Goal: Transaction & Acquisition: Book appointment/travel/reservation

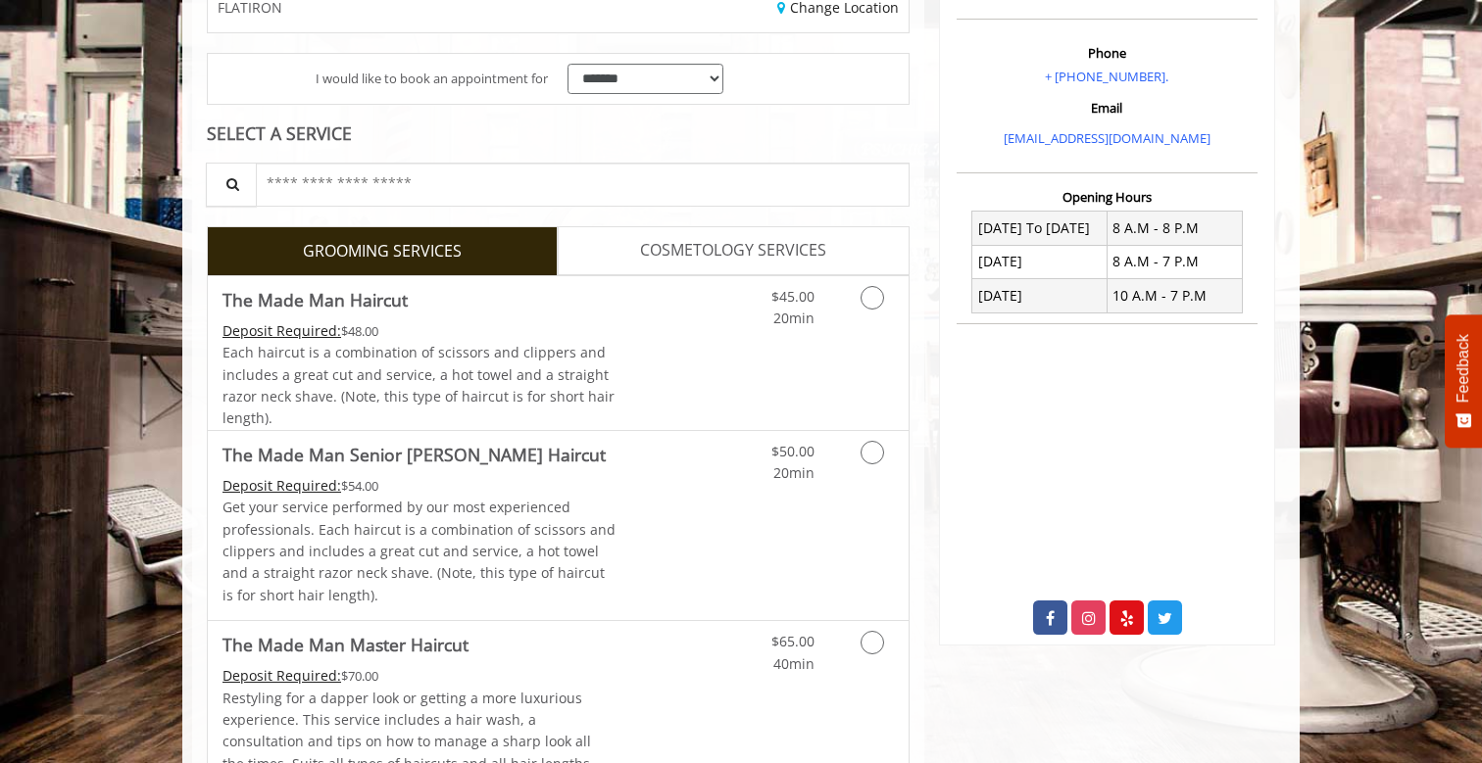
scroll to position [350, 0]
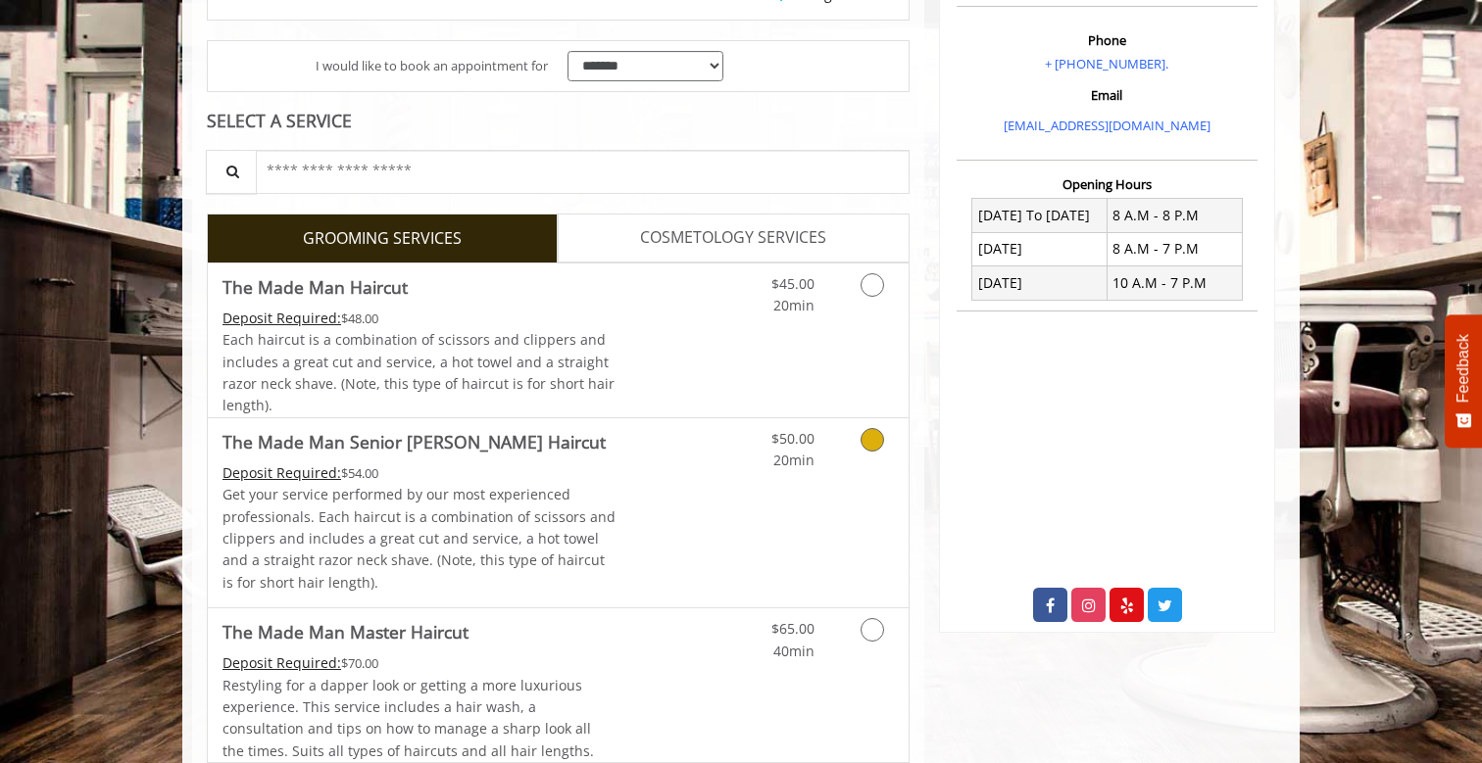
click at [869, 447] on link "Grooming services" at bounding box center [869, 445] width 50 height 54
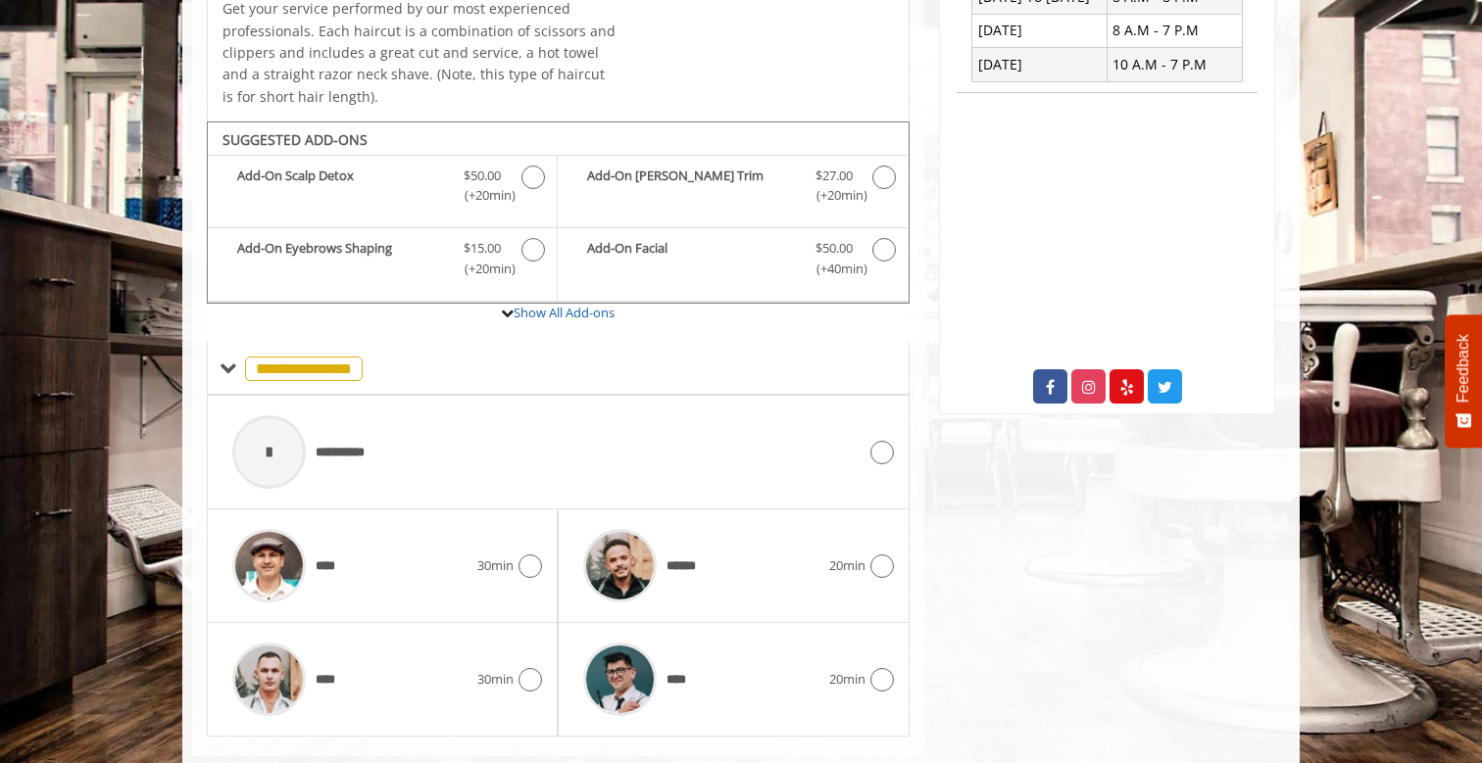
scroll to position [602, 0]
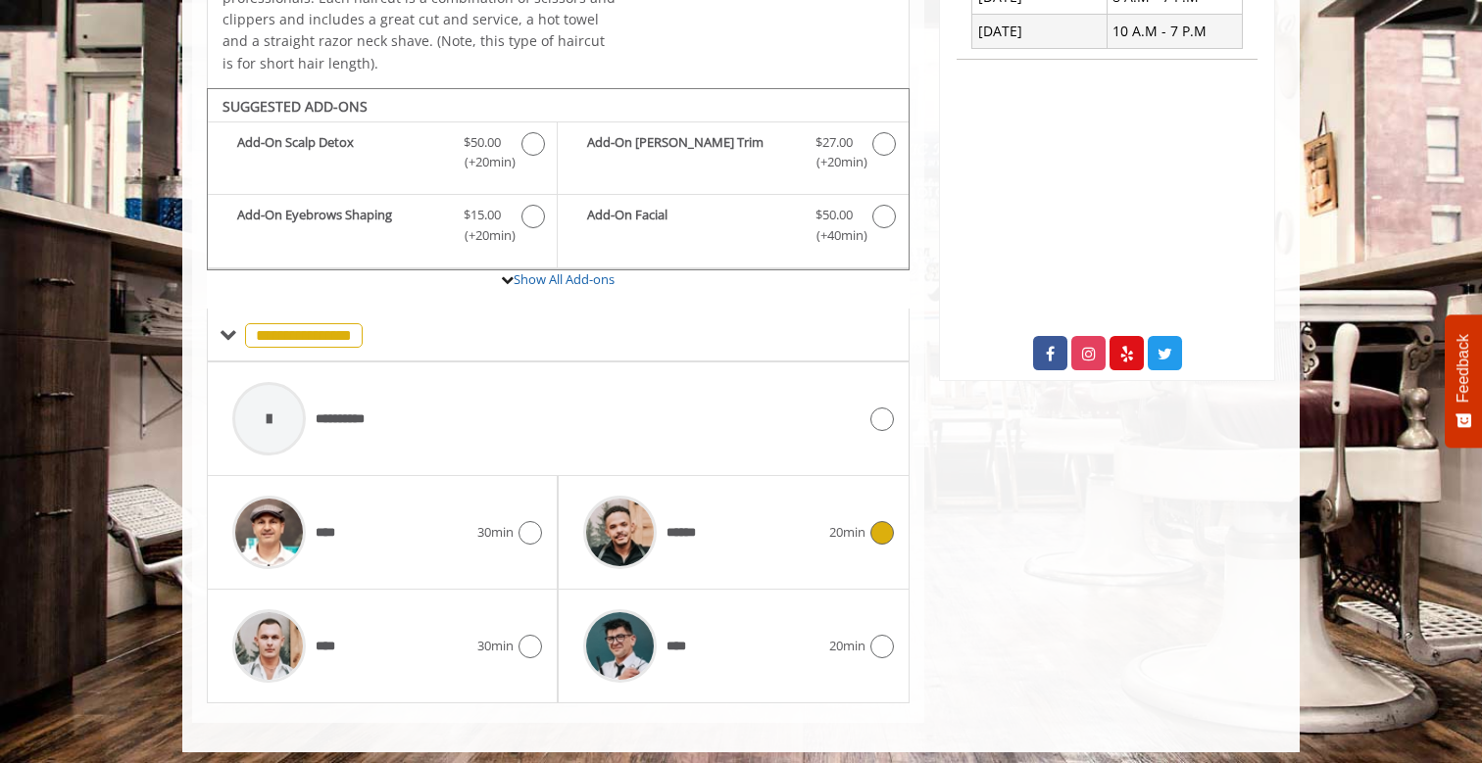
click at [874, 522] on icon at bounding box center [882, 533] width 24 height 24
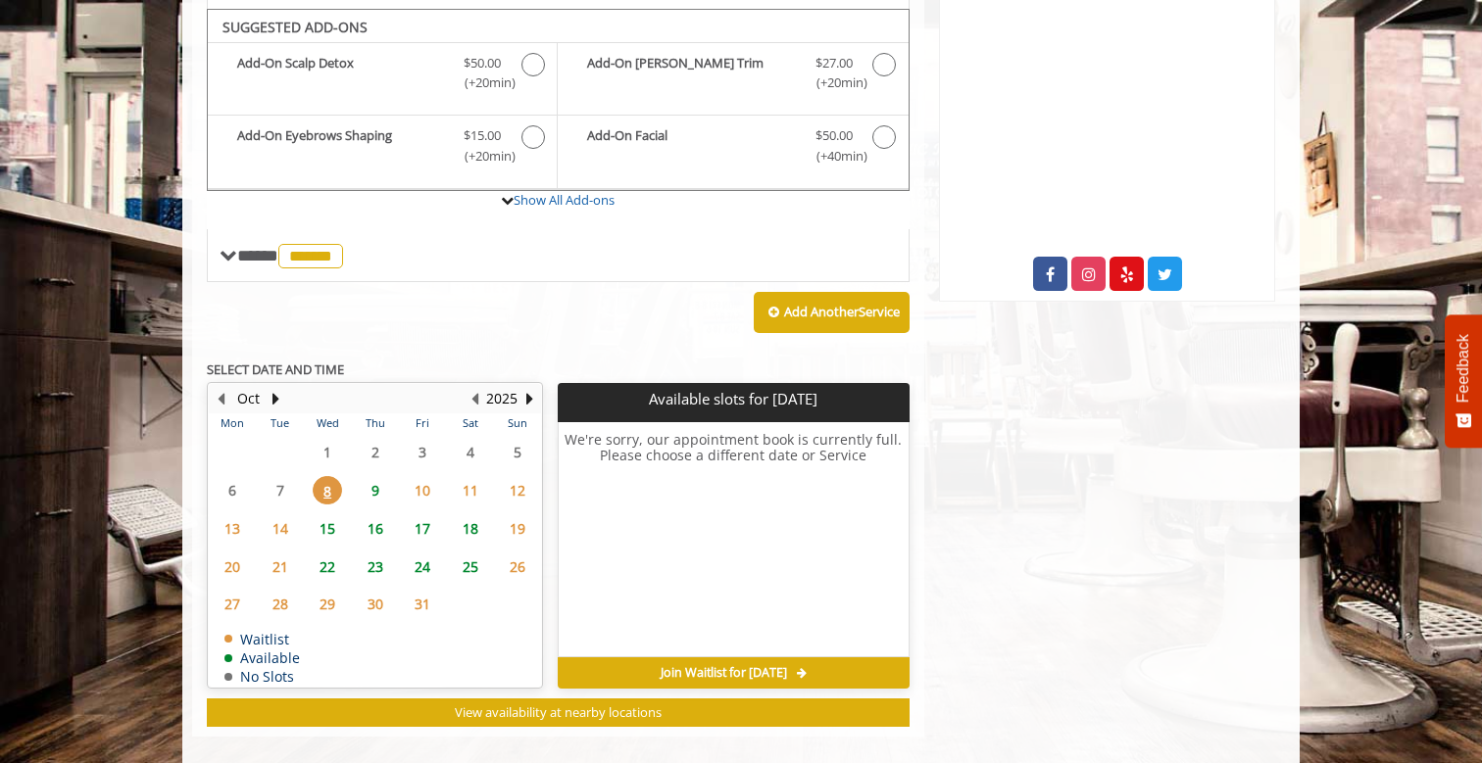
scroll to position [686, 0]
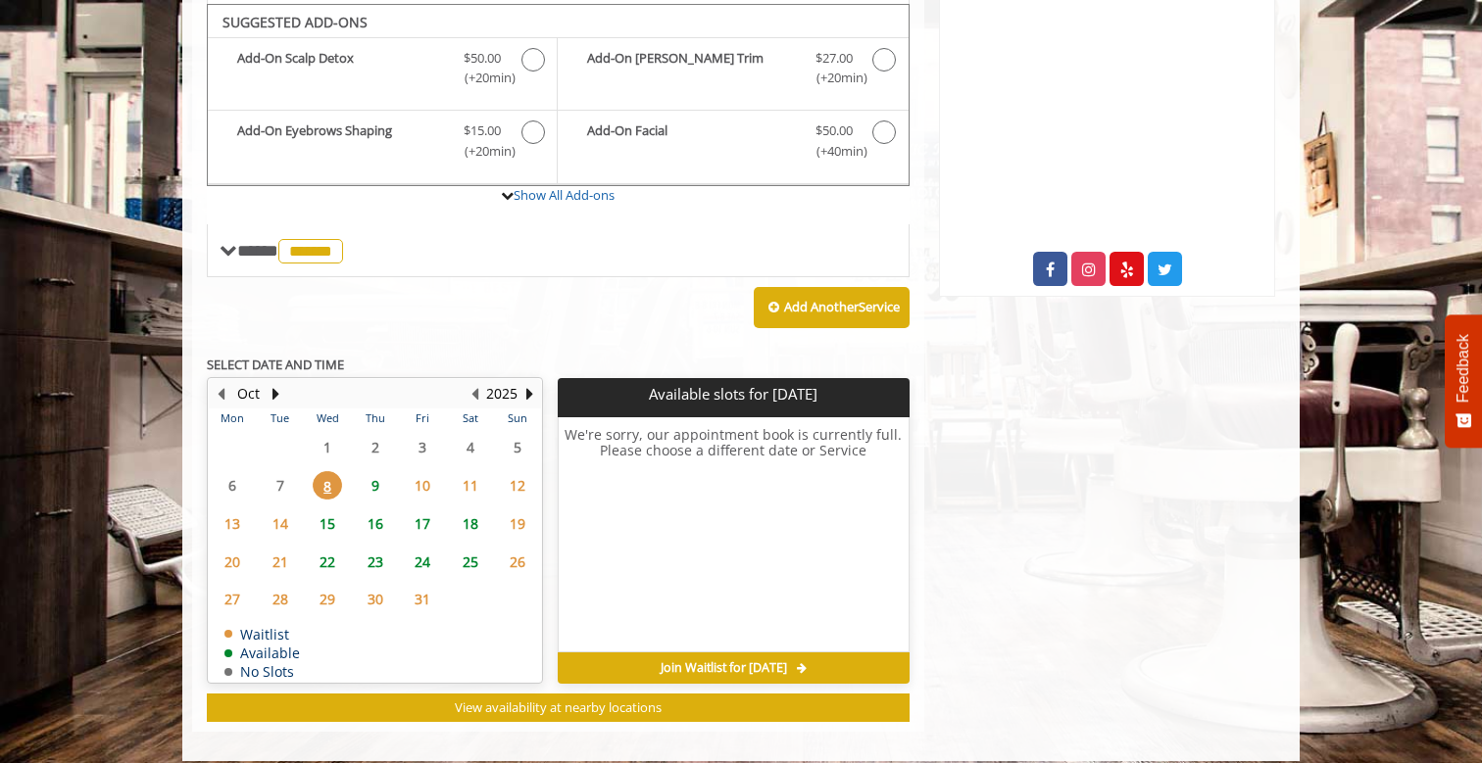
click at [373, 473] on span "9" at bounding box center [375, 485] width 29 height 28
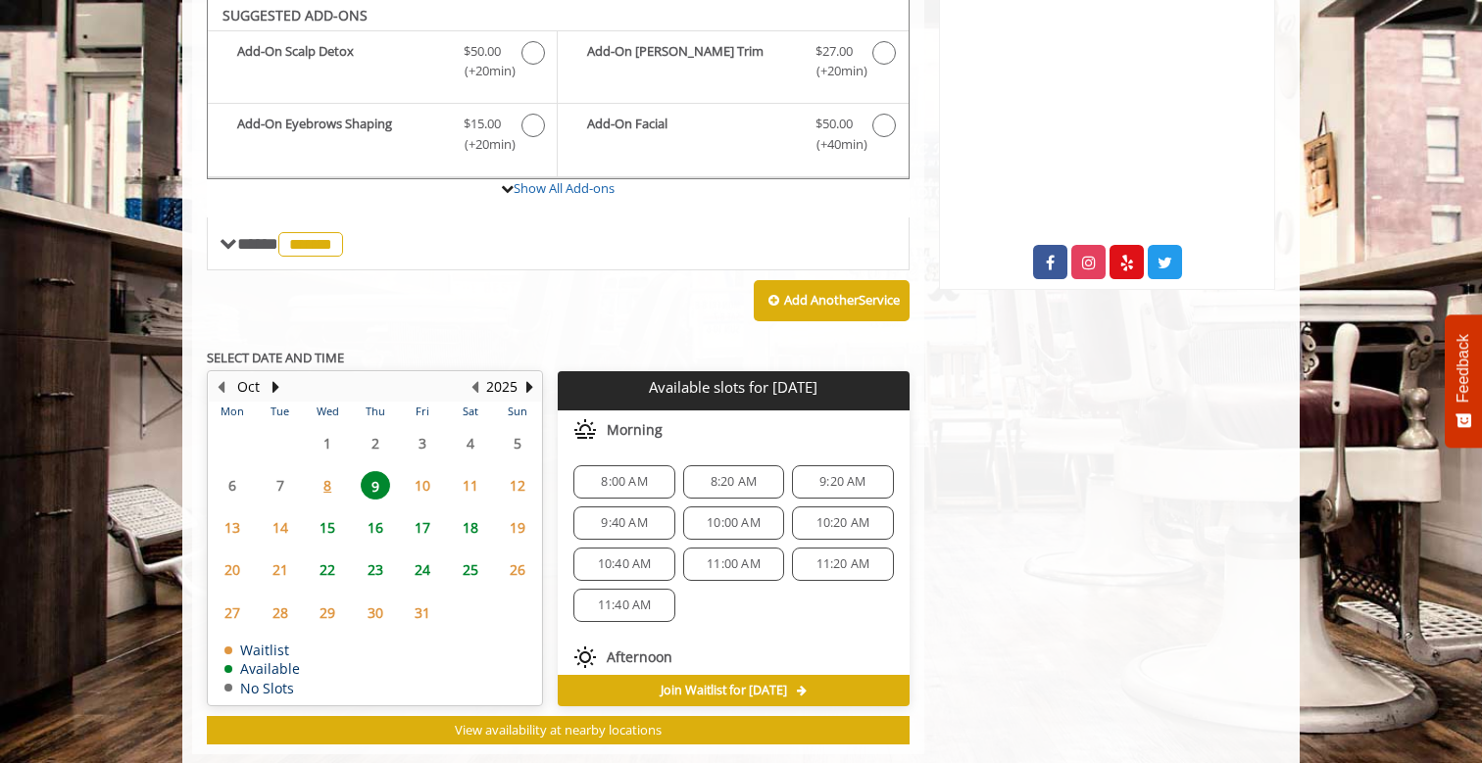
scroll to position [722, 0]
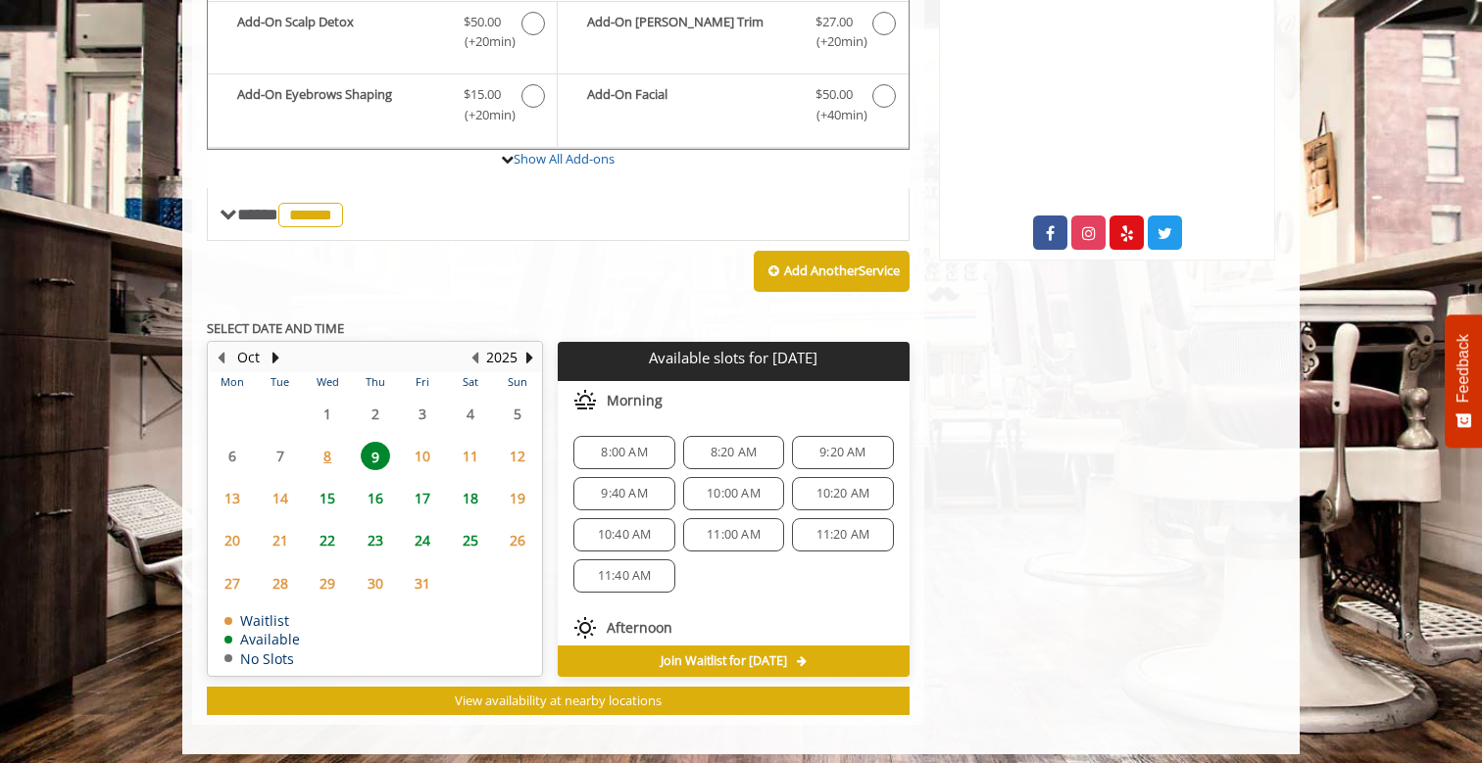
click at [824, 445] on span "9:20 AM" at bounding box center [842, 453] width 46 height 16
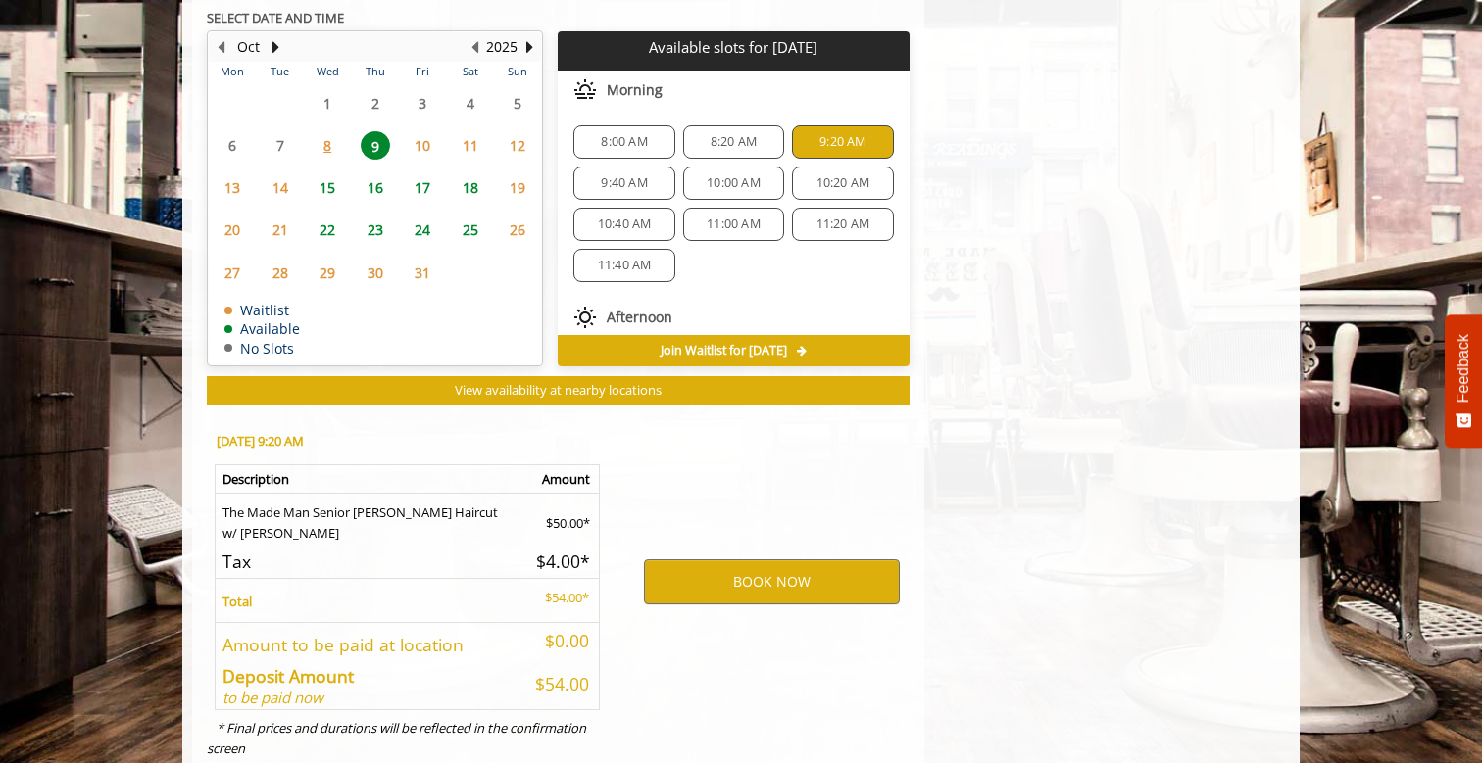
scroll to position [1071, 0]
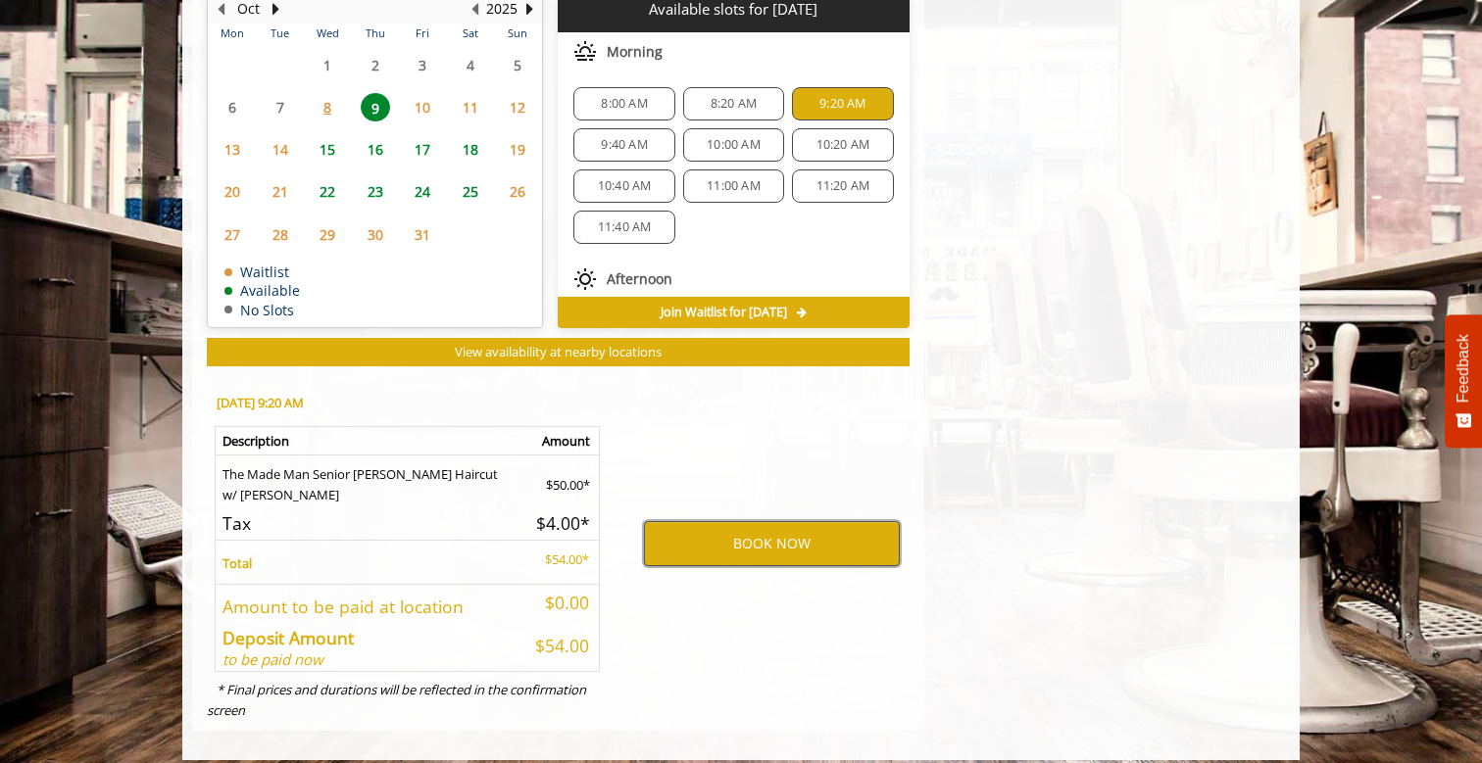
click at [725, 529] on button "BOOK NOW" at bounding box center [772, 543] width 256 height 45
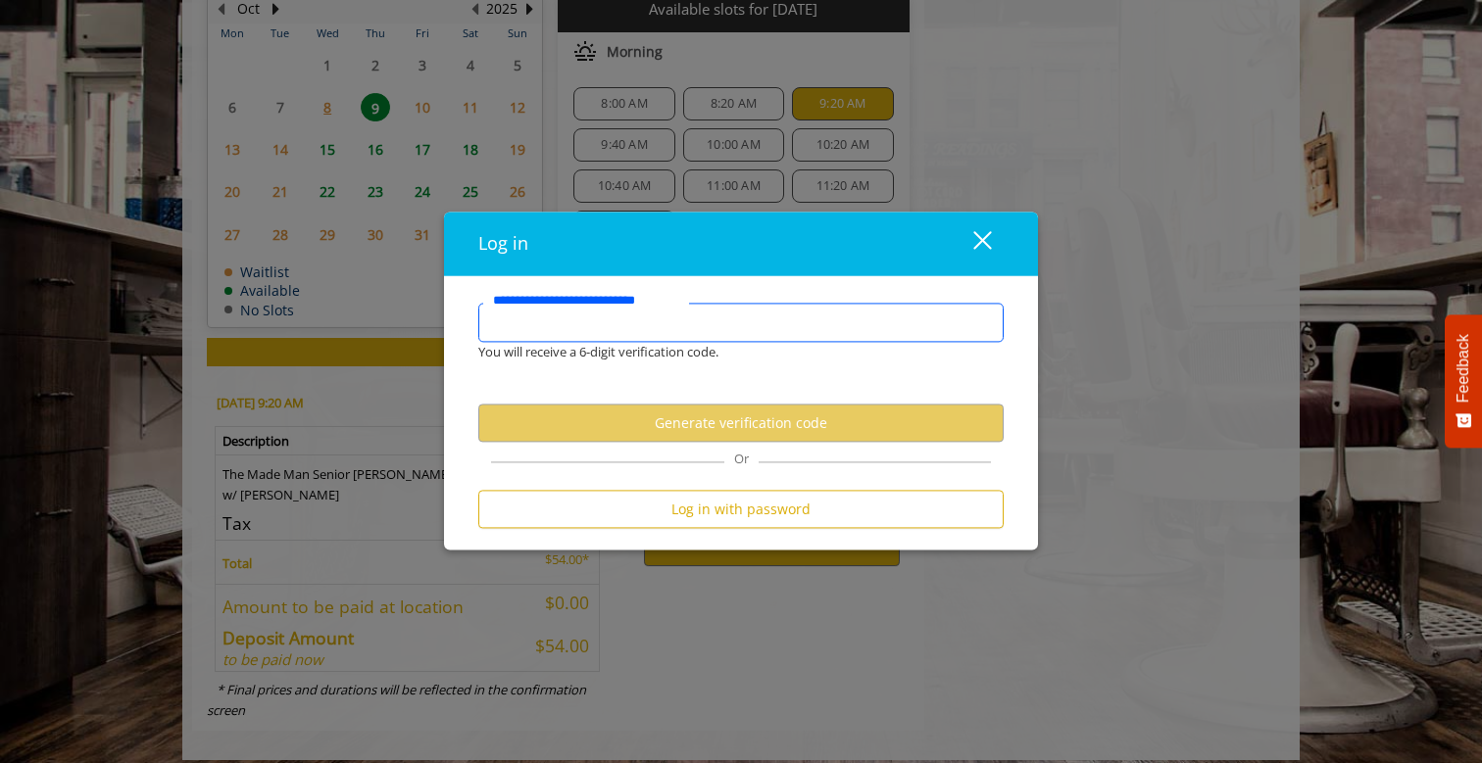
click at [656, 331] on input "**********" at bounding box center [740, 323] width 525 height 39
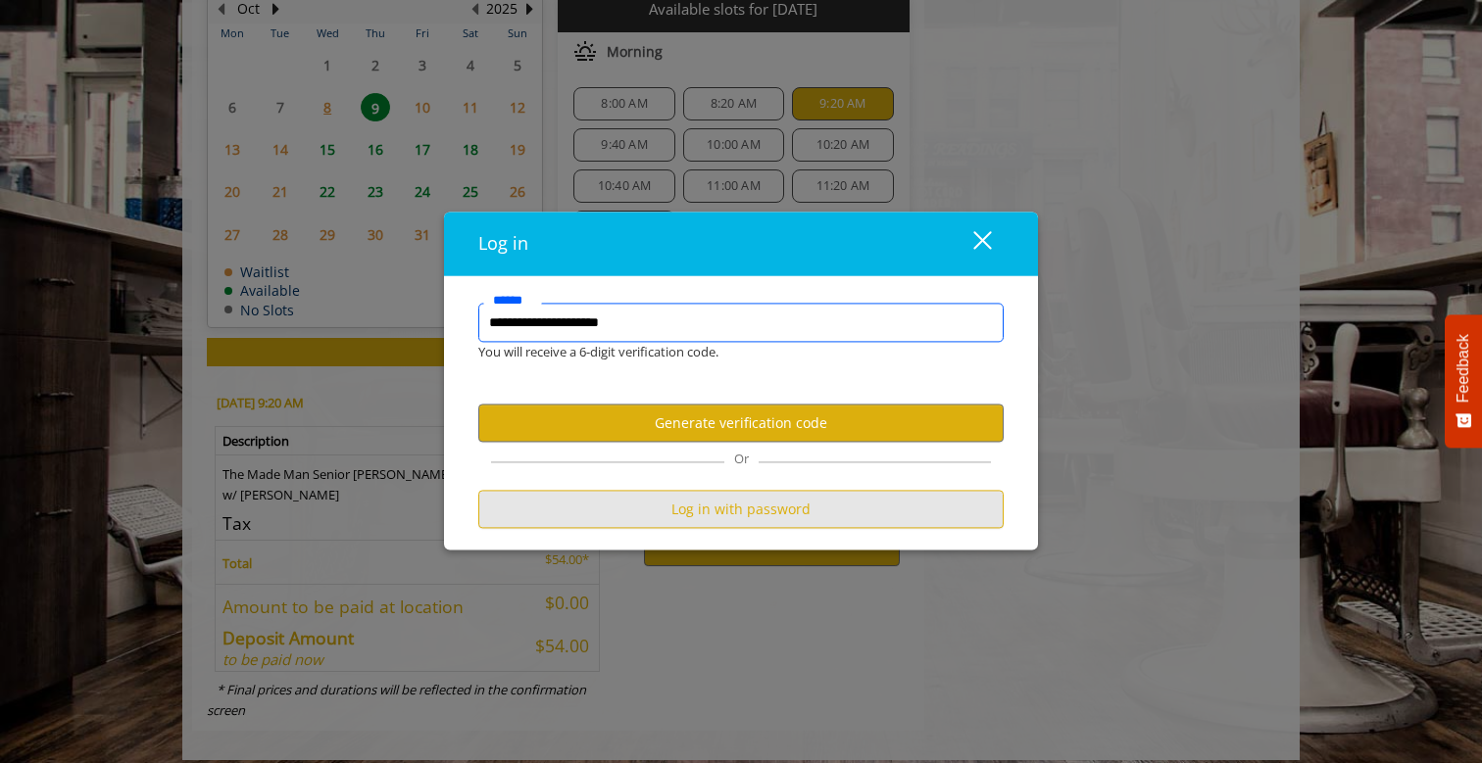
type input "**********"
click at [720, 506] on button "Log in with password" at bounding box center [740, 510] width 525 height 38
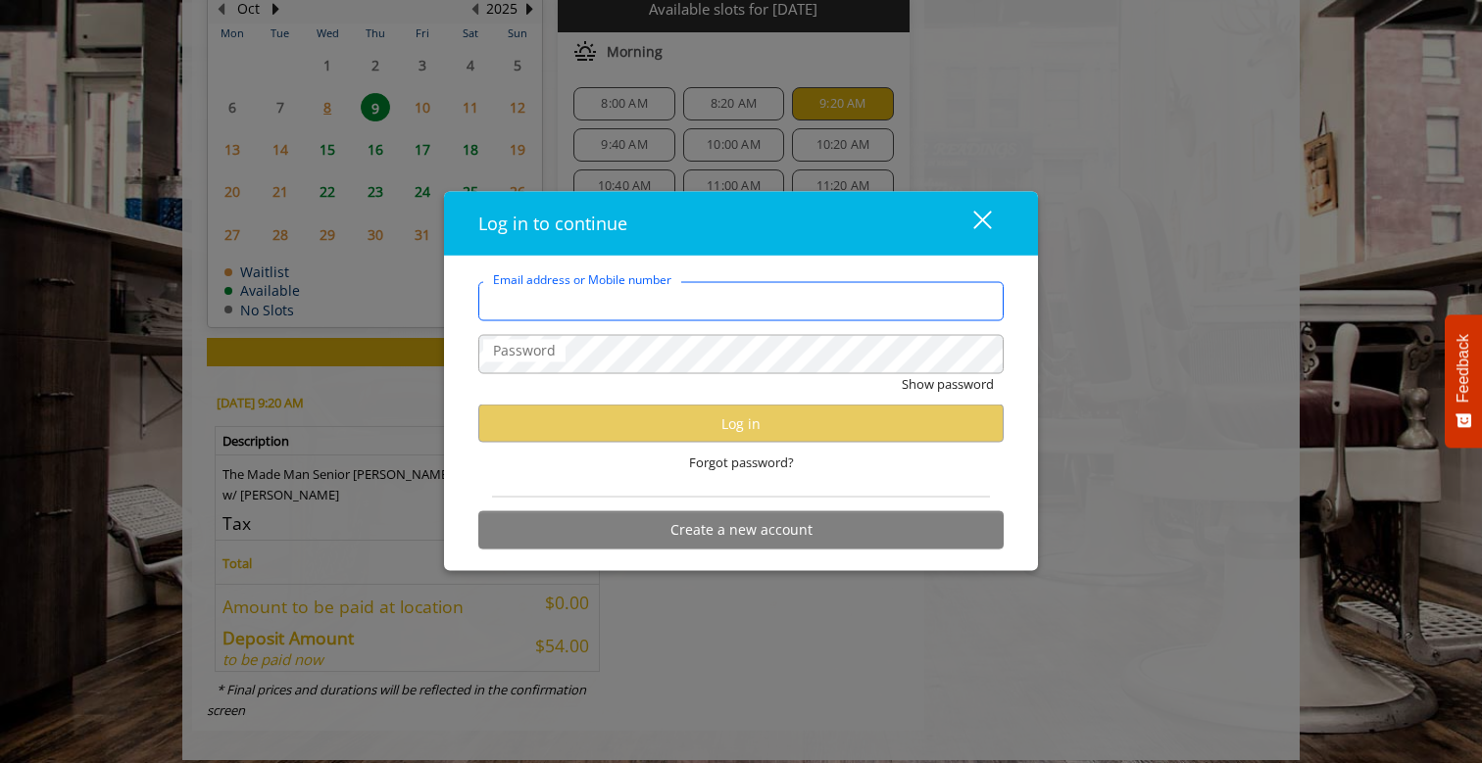
type input "**********"
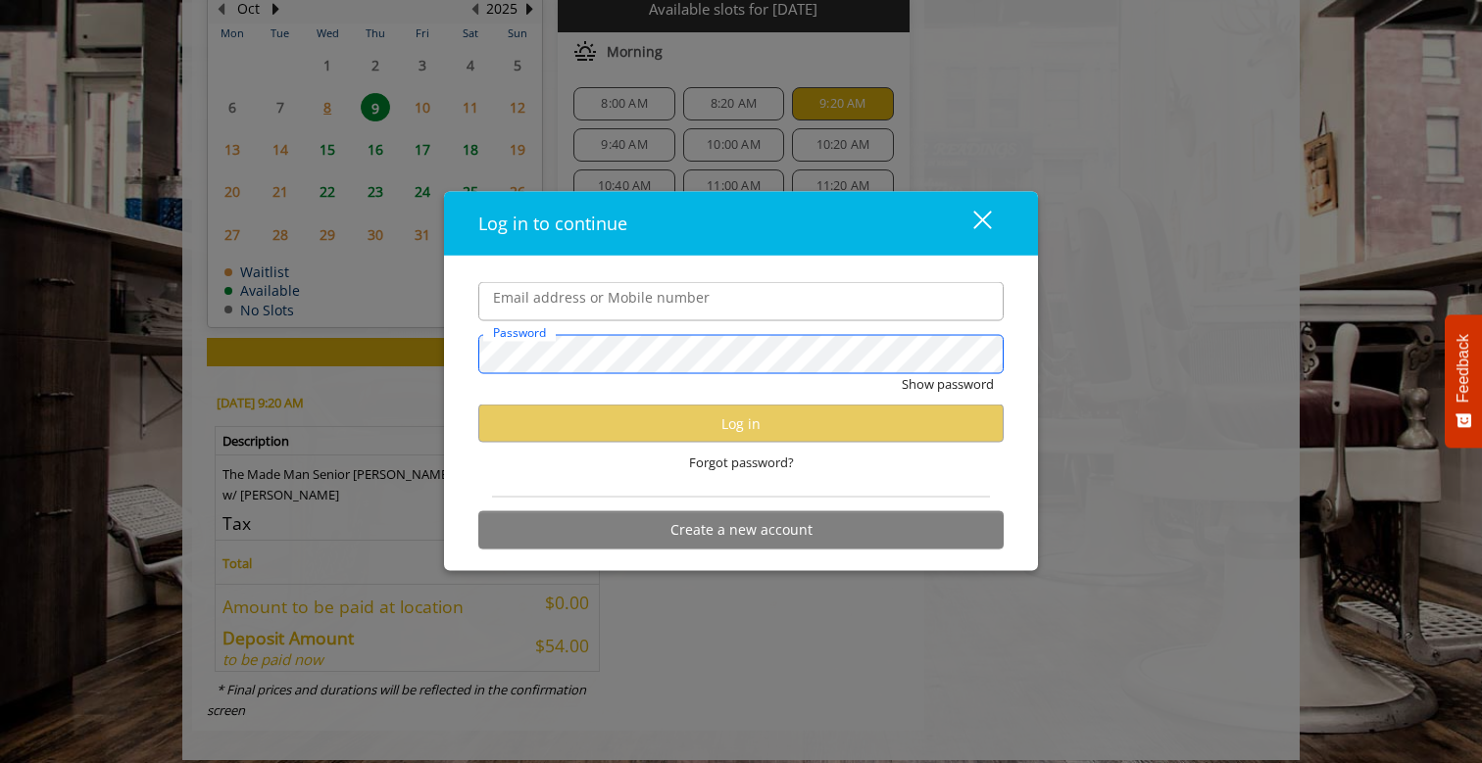
click at [947, 384] on button "Show password" at bounding box center [948, 384] width 92 height 21
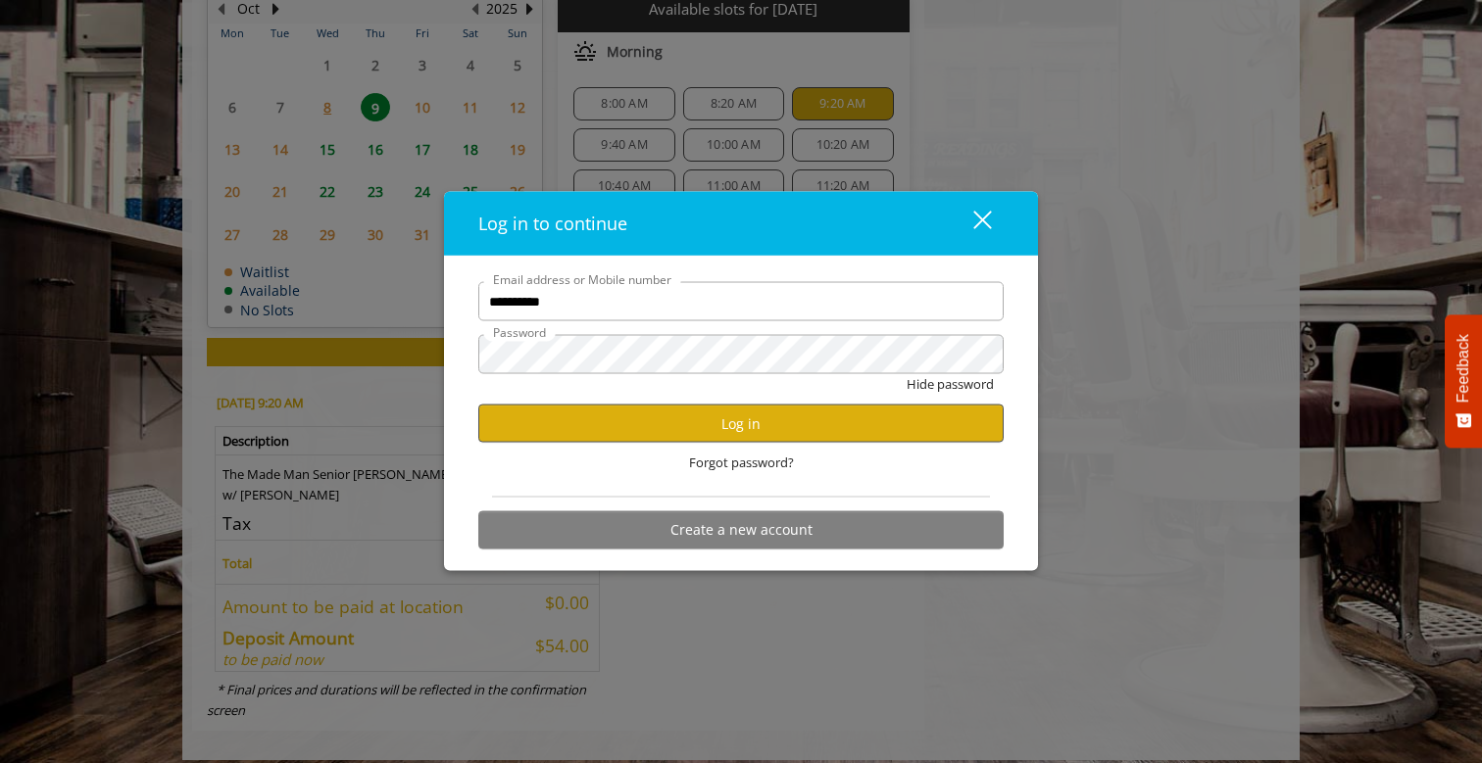
click at [660, 432] on button "Log in" at bounding box center [740, 424] width 525 height 38
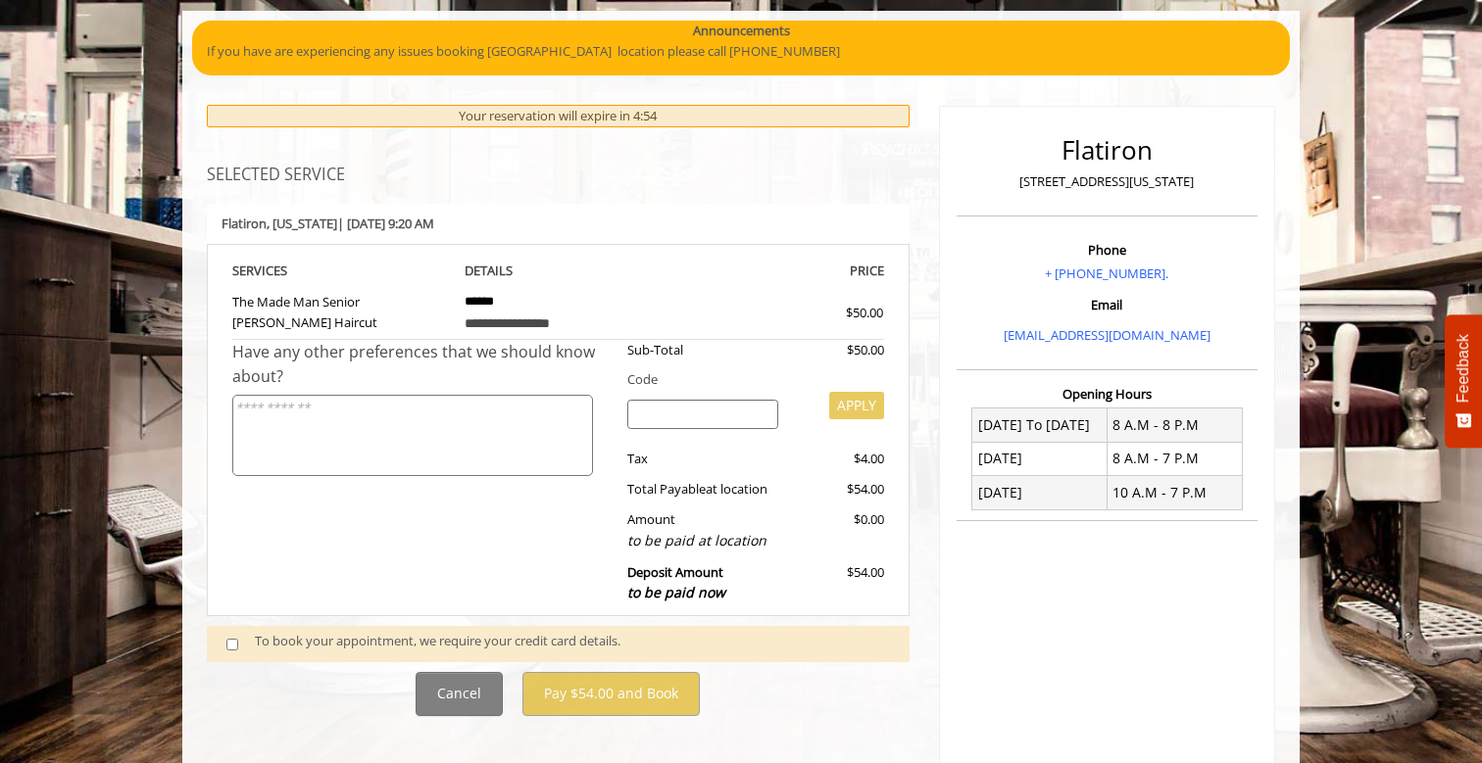
scroll to position [478, 0]
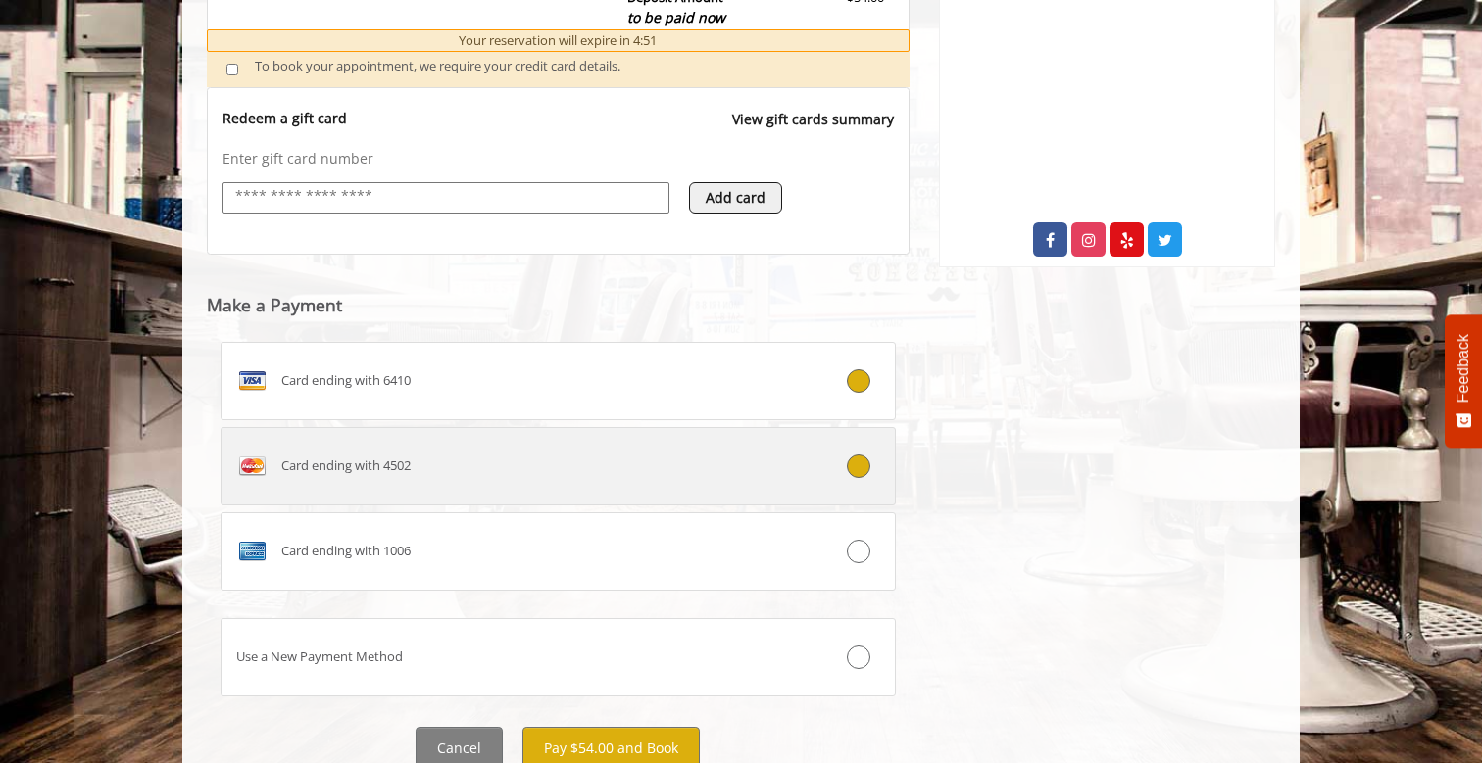
click at [826, 474] on label "Card ending with 4502" at bounding box center [557, 466] width 675 height 78
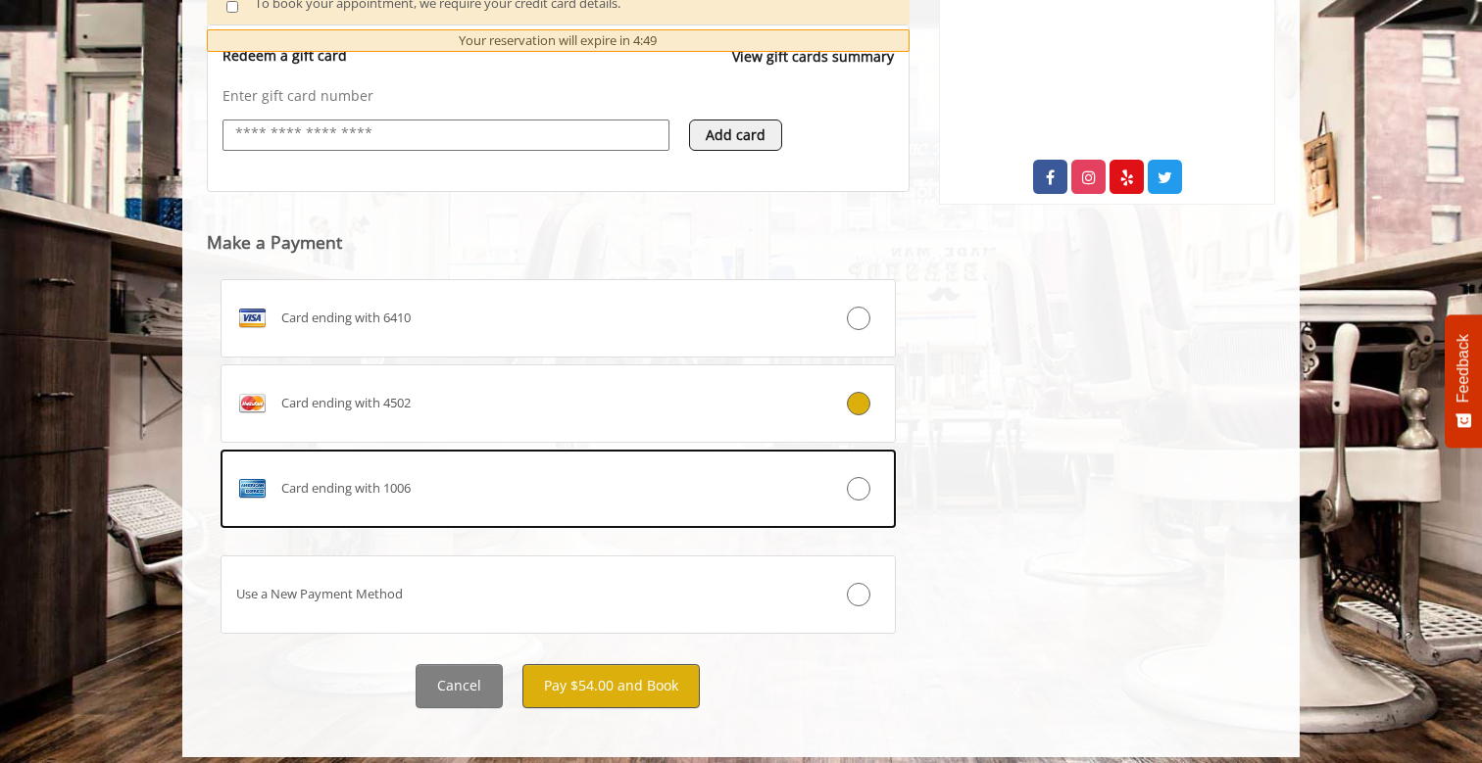
scroll to position [777, 0]
click at [639, 683] on button "Pay $54.00 and Book" at bounding box center [610, 687] width 177 height 44
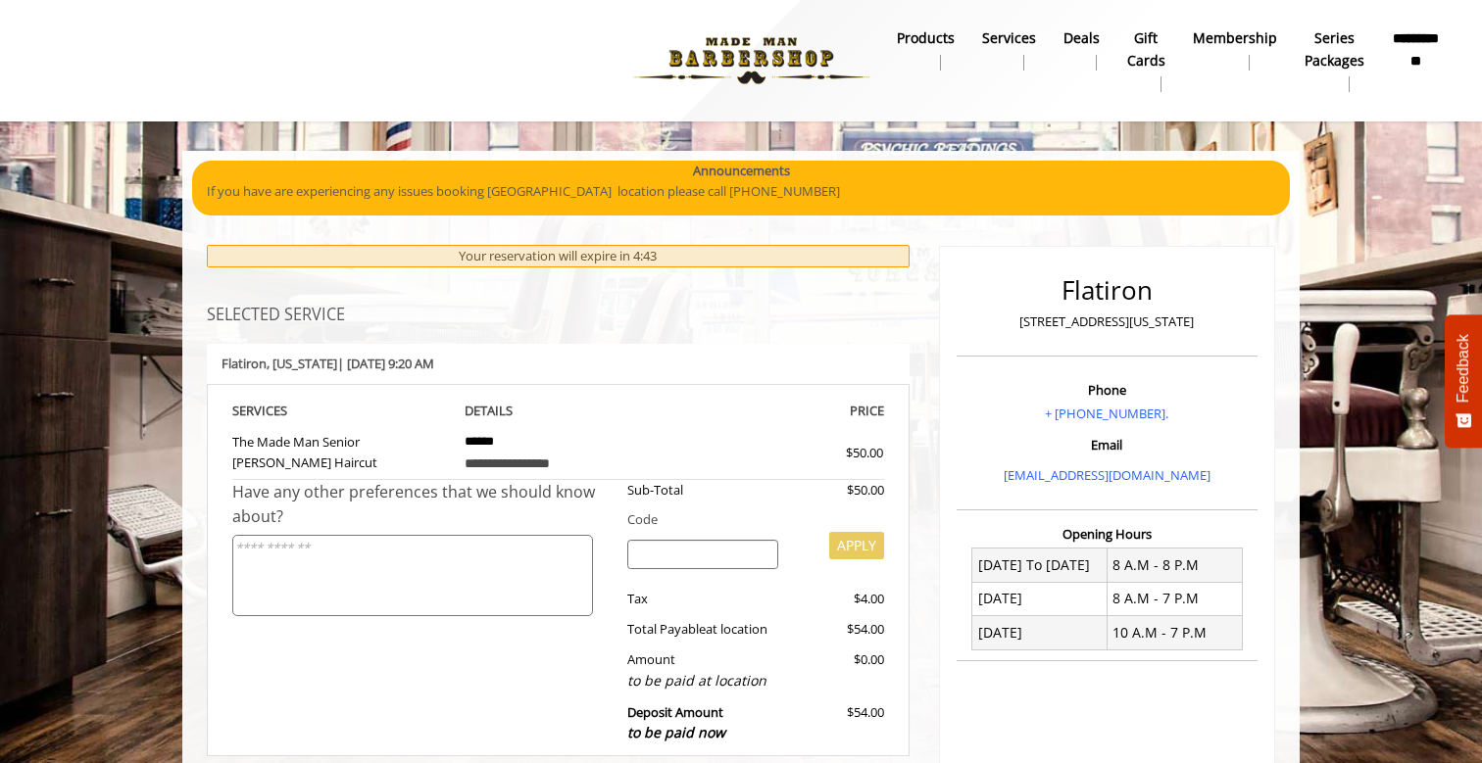
scroll to position [619, 0]
